Goal: Navigation & Orientation: Find specific page/section

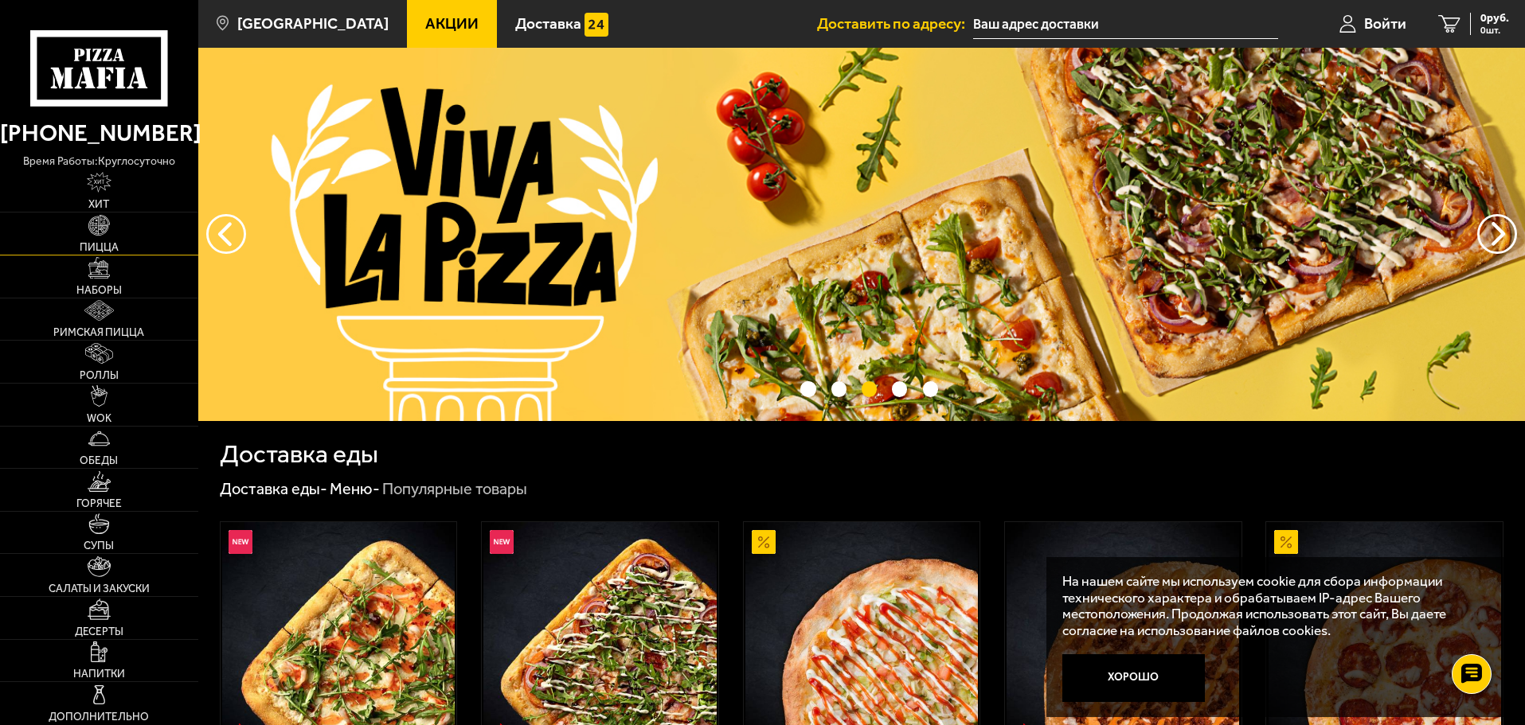
click at [99, 233] on img at bounding box center [98, 225] width 21 height 21
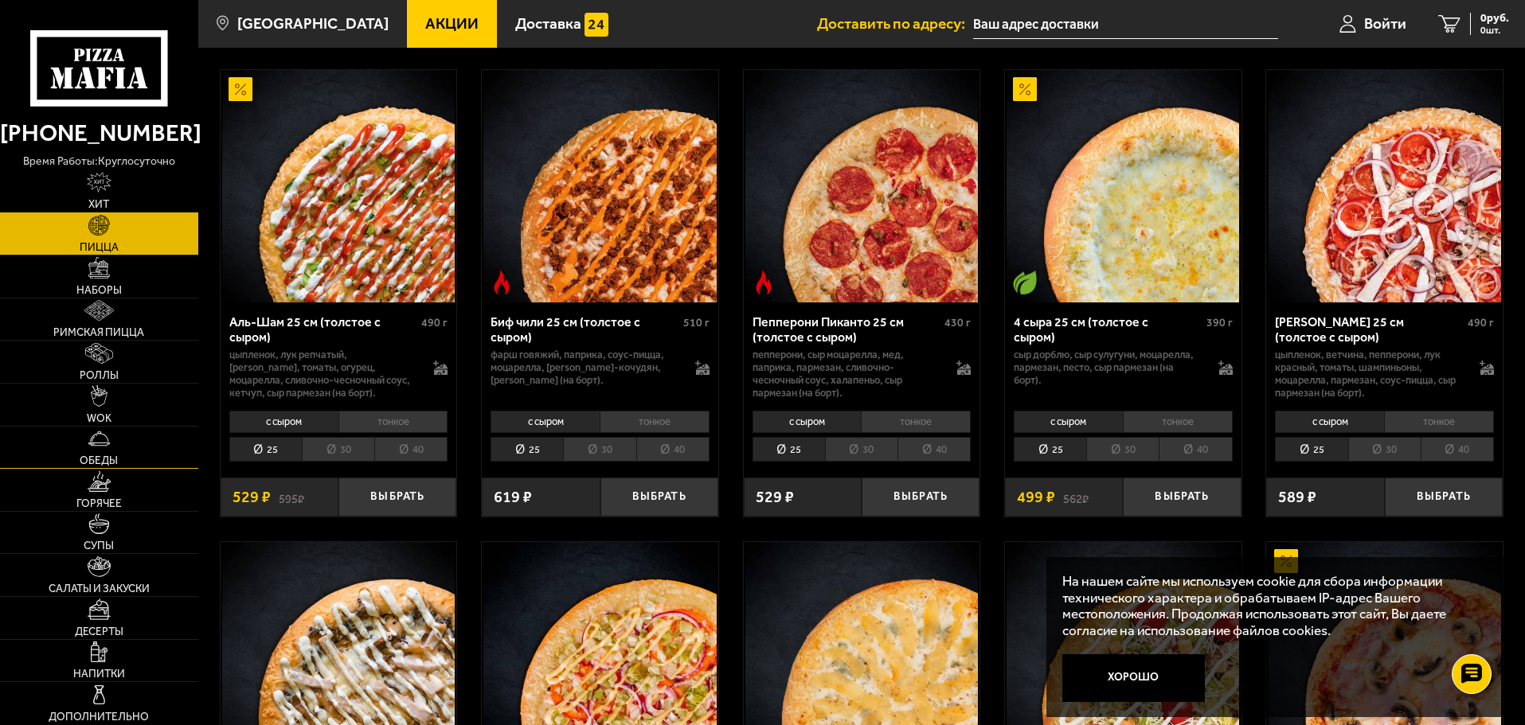
scroll to position [159, 0]
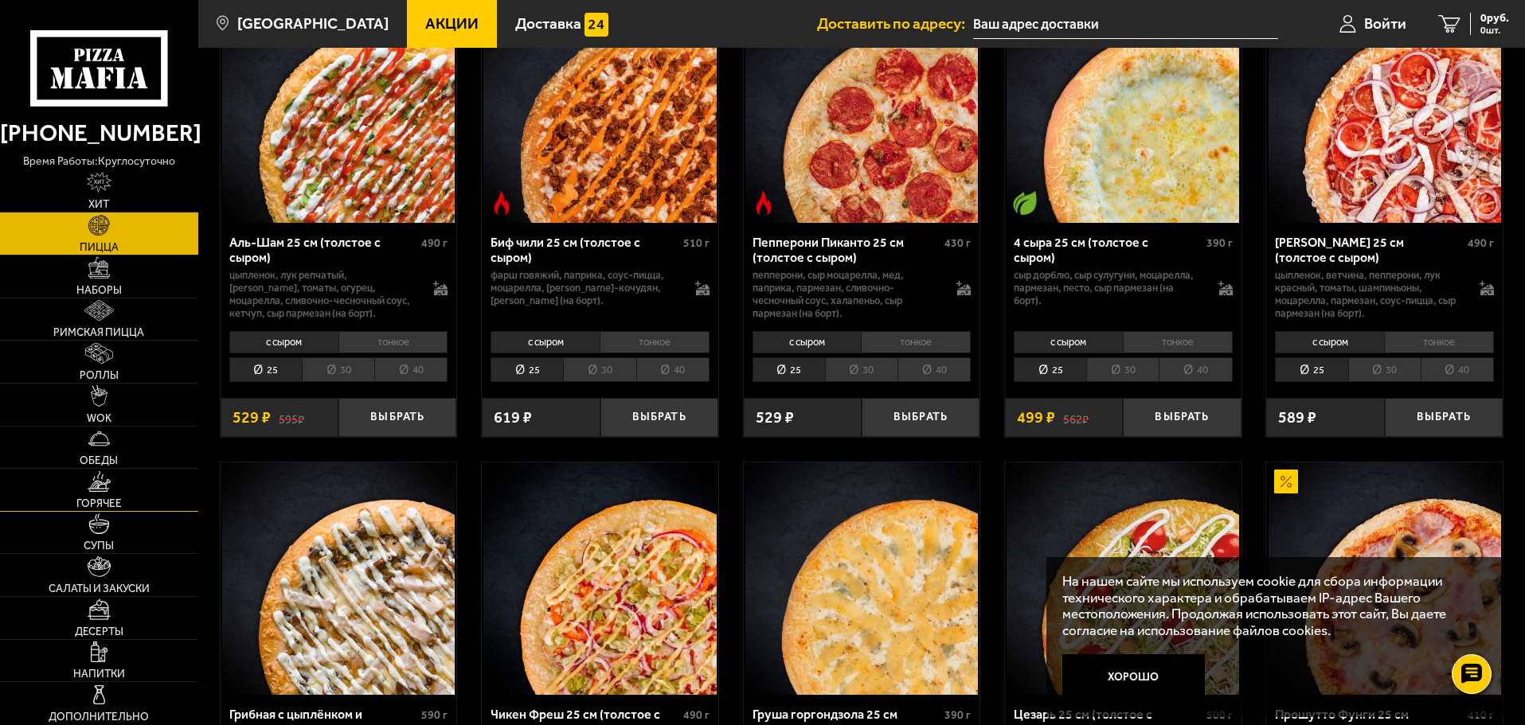
click at [104, 477] on img at bounding box center [100, 481] width 24 height 21
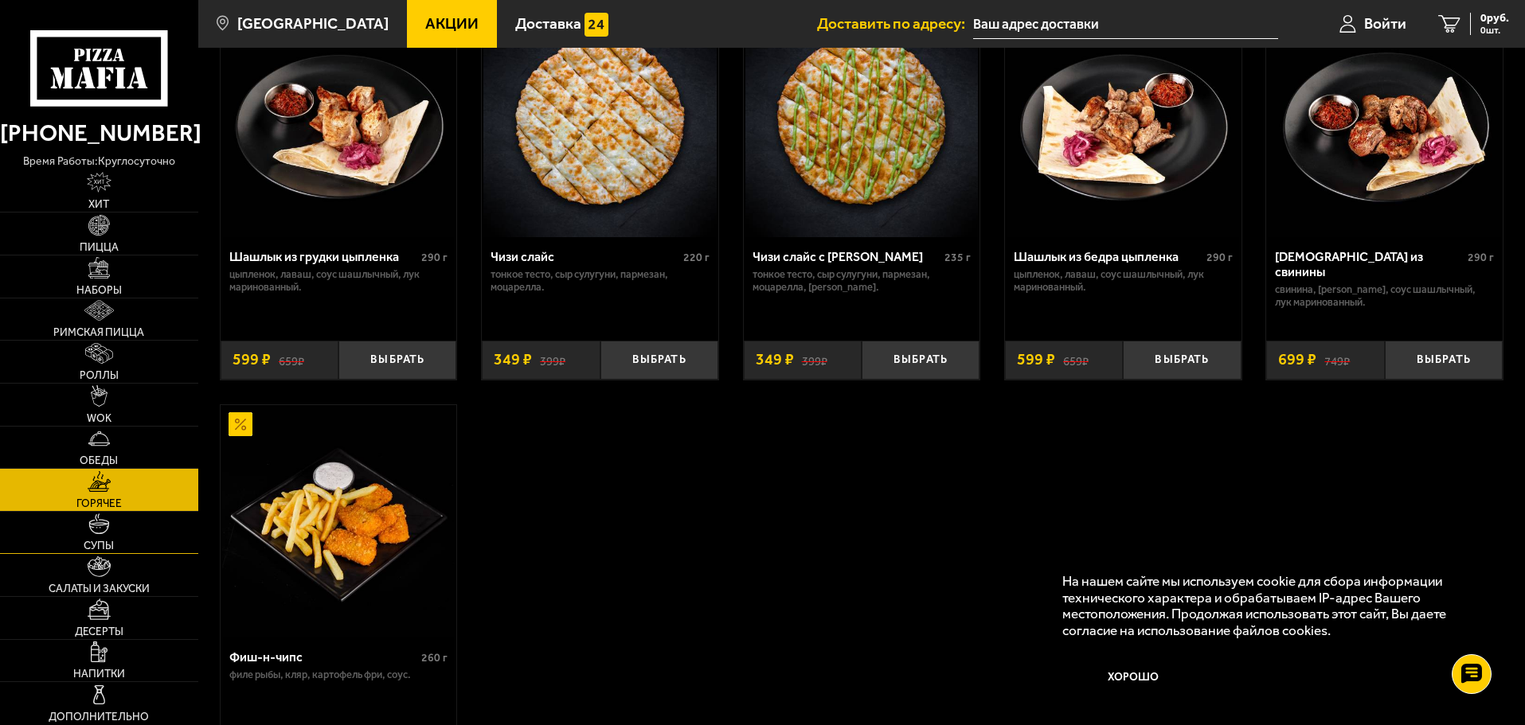
scroll to position [1115, 0]
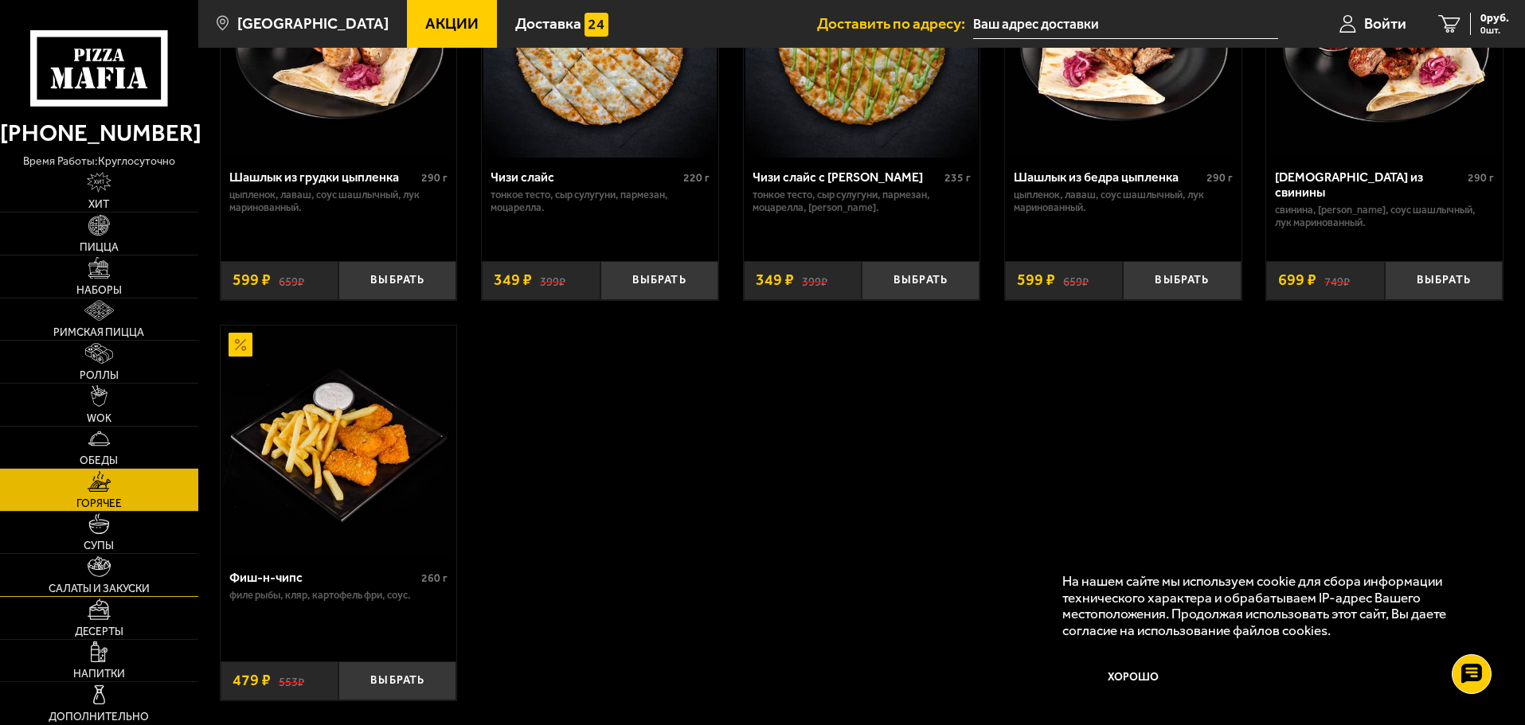
click at [113, 568] on link "Салаты и закуски" at bounding box center [99, 575] width 198 height 42
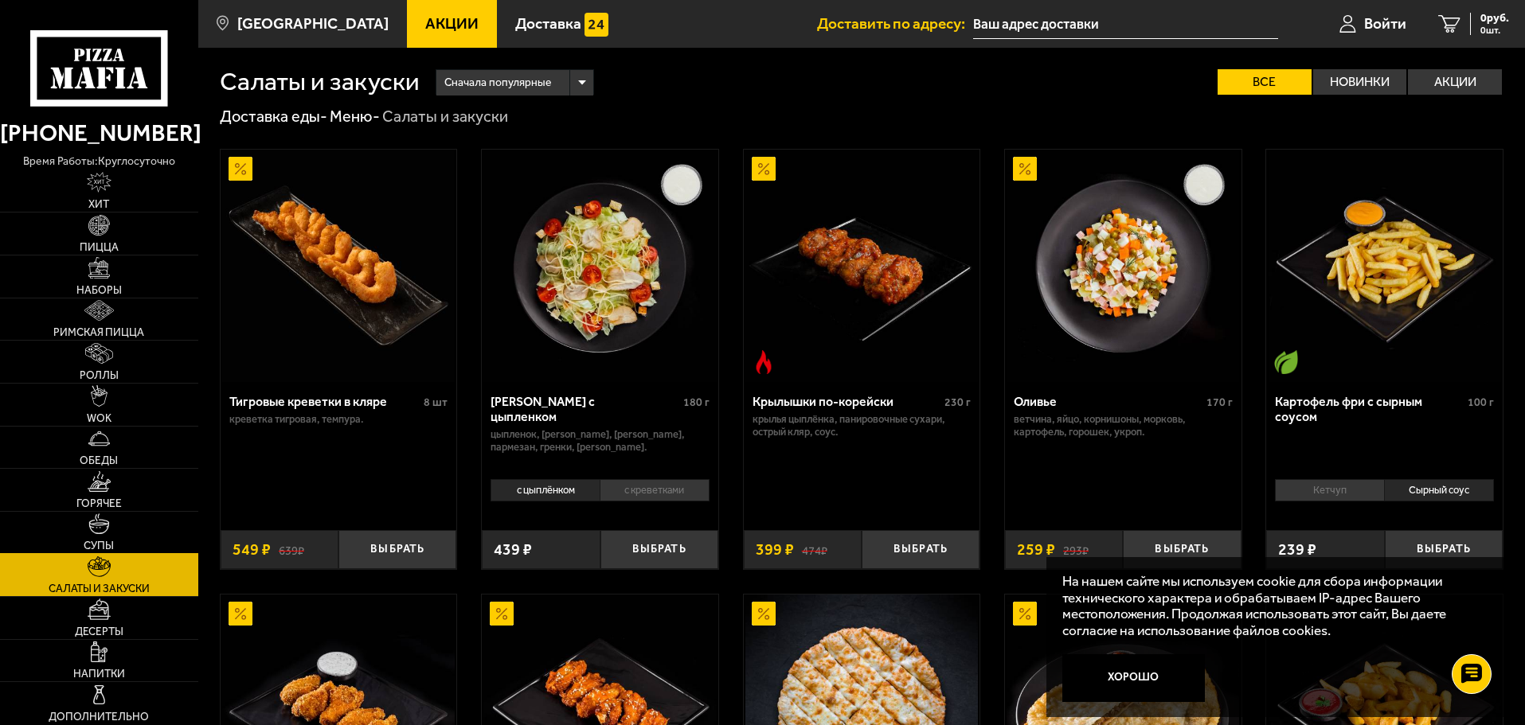
scroll to position [80, 0]
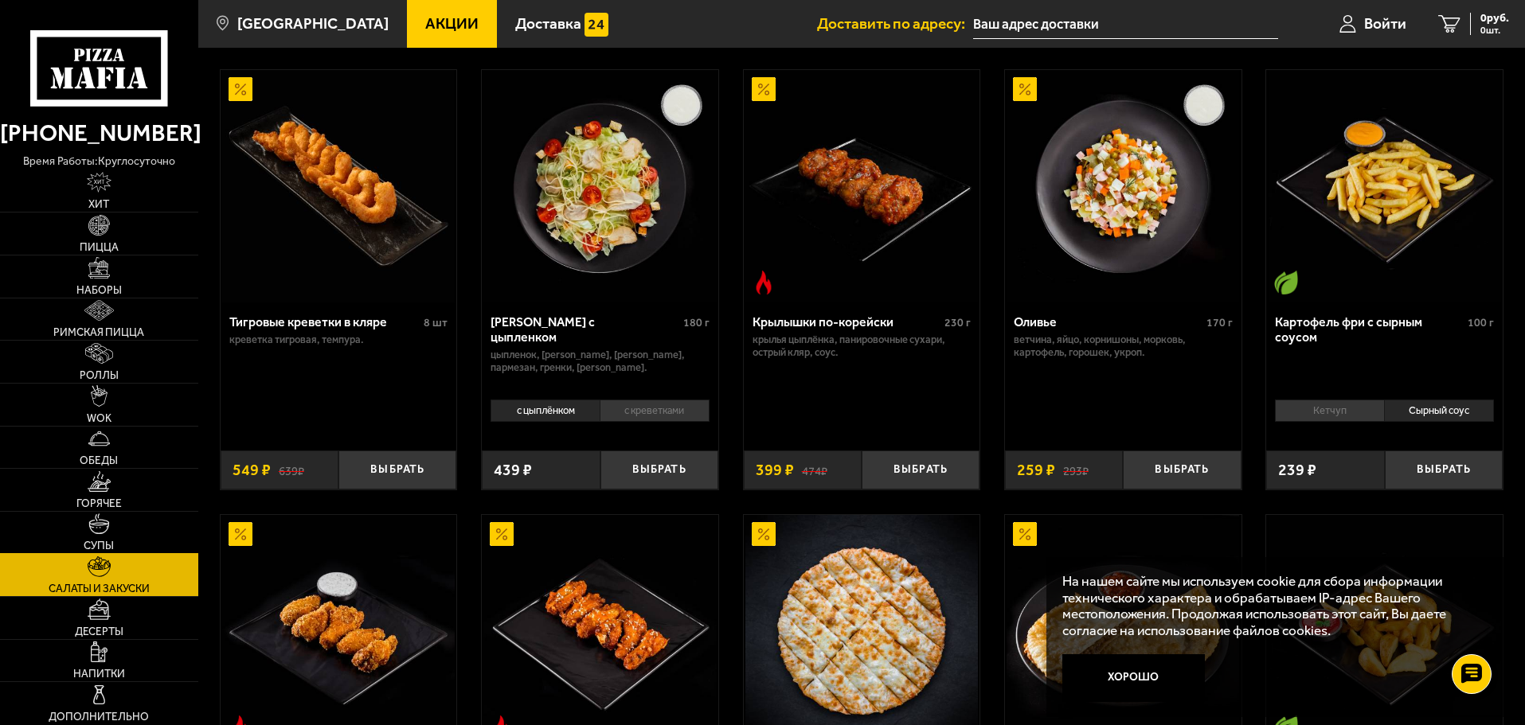
click at [95, 525] on img at bounding box center [98, 524] width 21 height 21
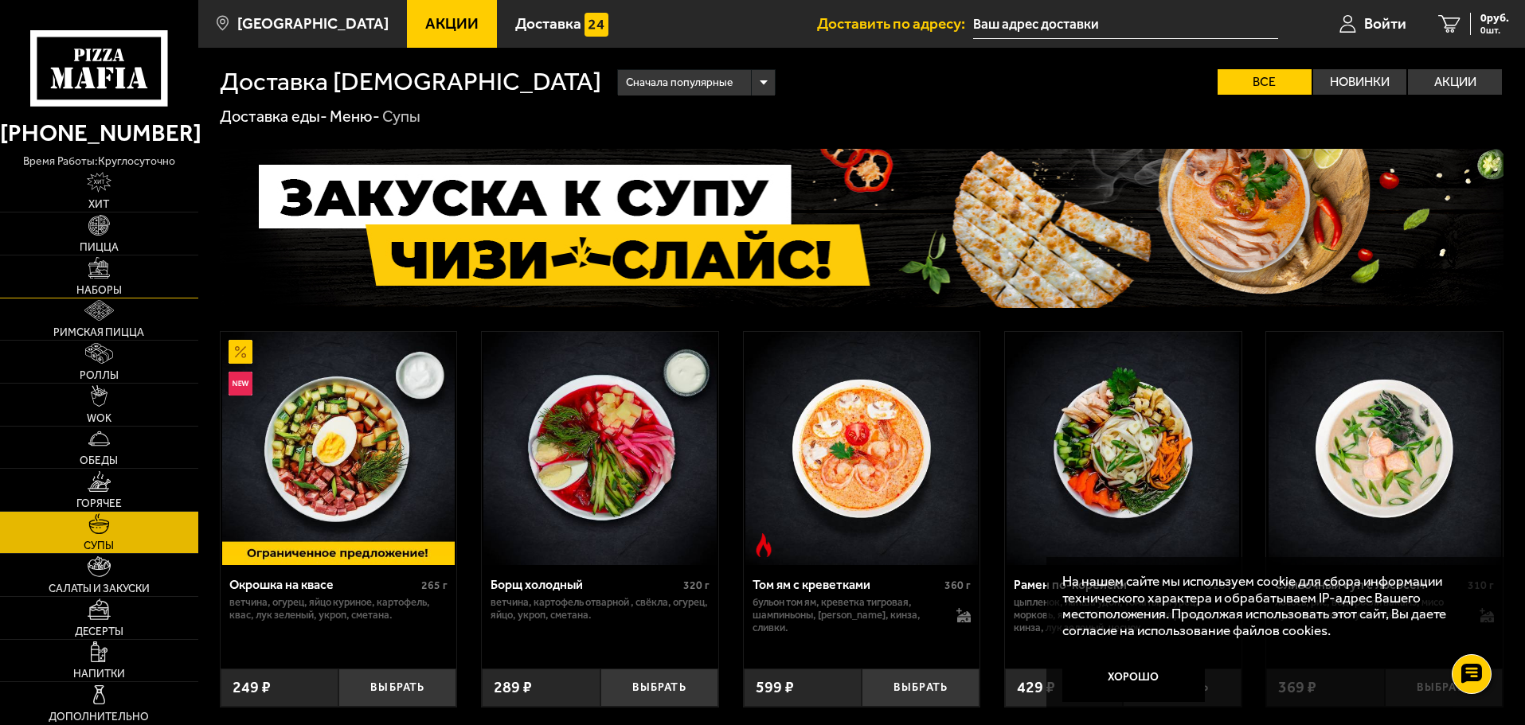
click at [96, 269] on img at bounding box center [98, 267] width 21 height 21
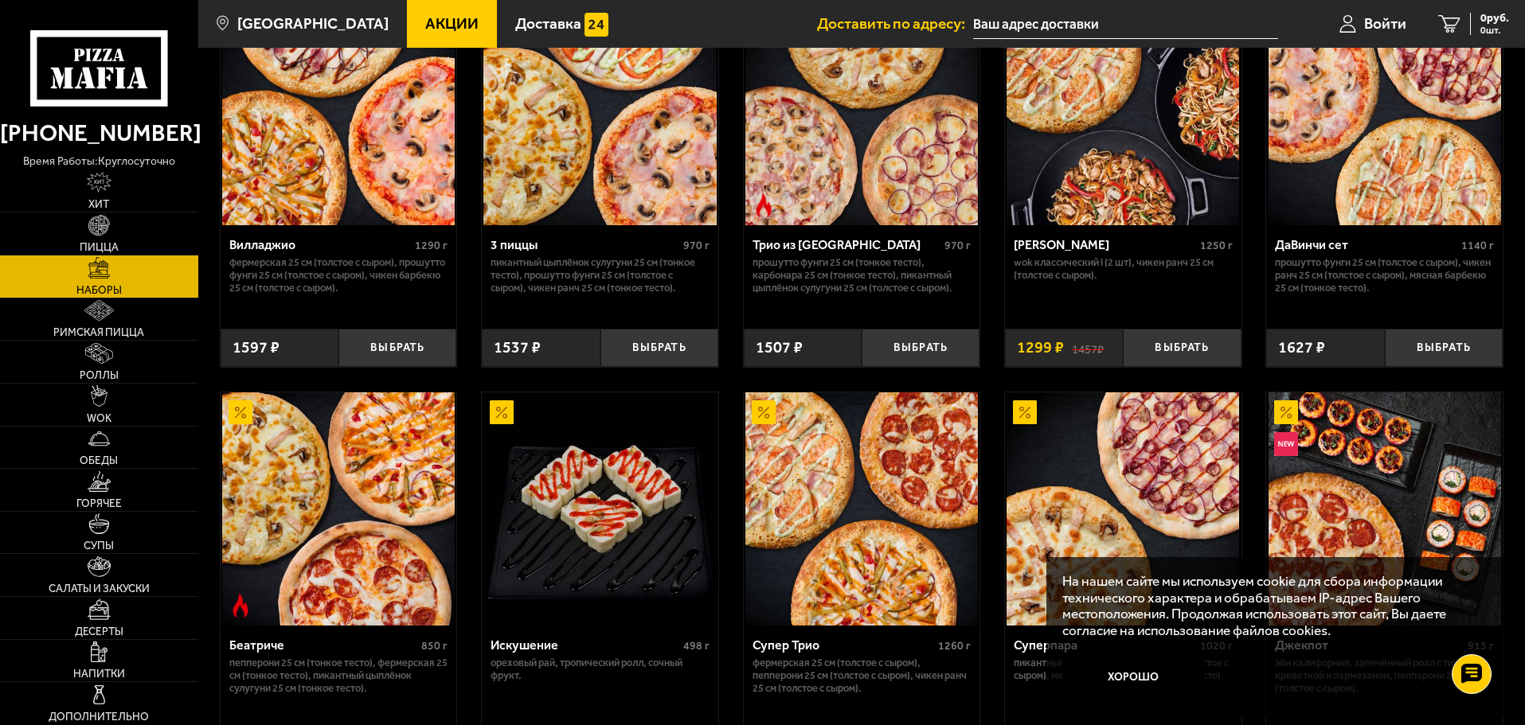
scroll to position [478, 0]
